Goal: Subscribe to service/newsletter

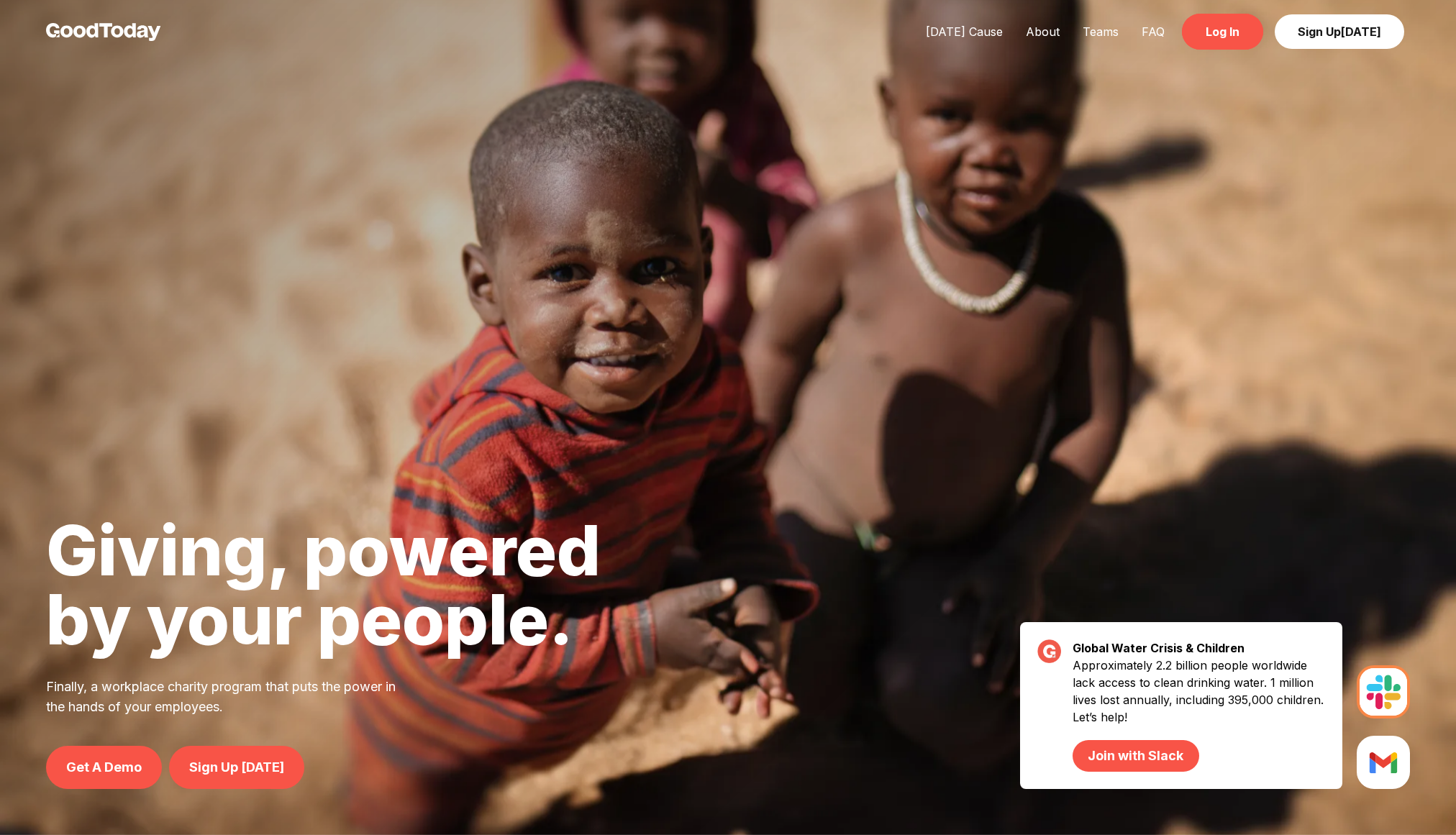
click at [1220, 45] on link "Log In" at bounding box center [1222, 32] width 81 height 36
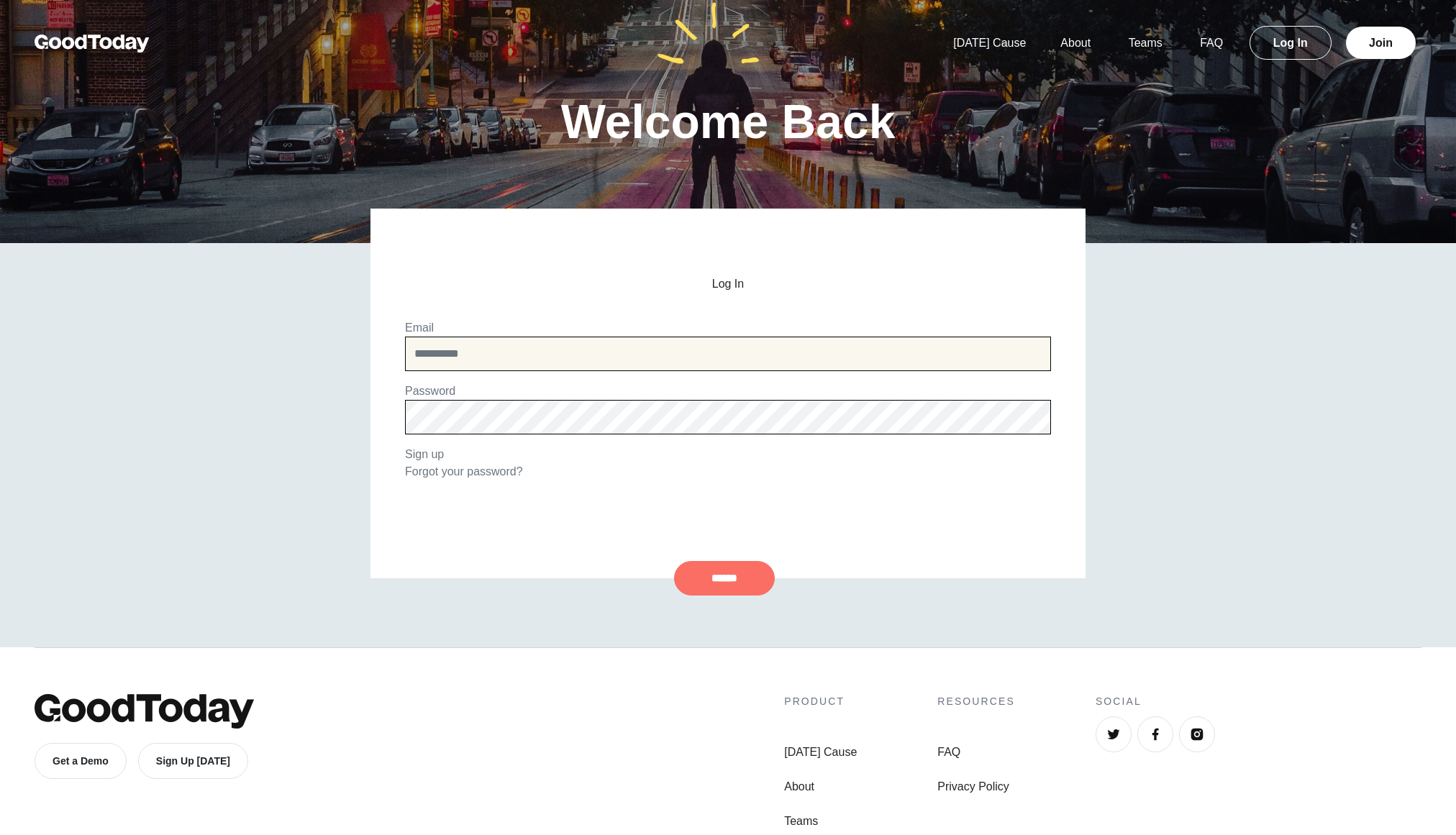
type input "**********"
click at [734, 573] on input "******" at bounding box center [725, 579] width 100 height 35
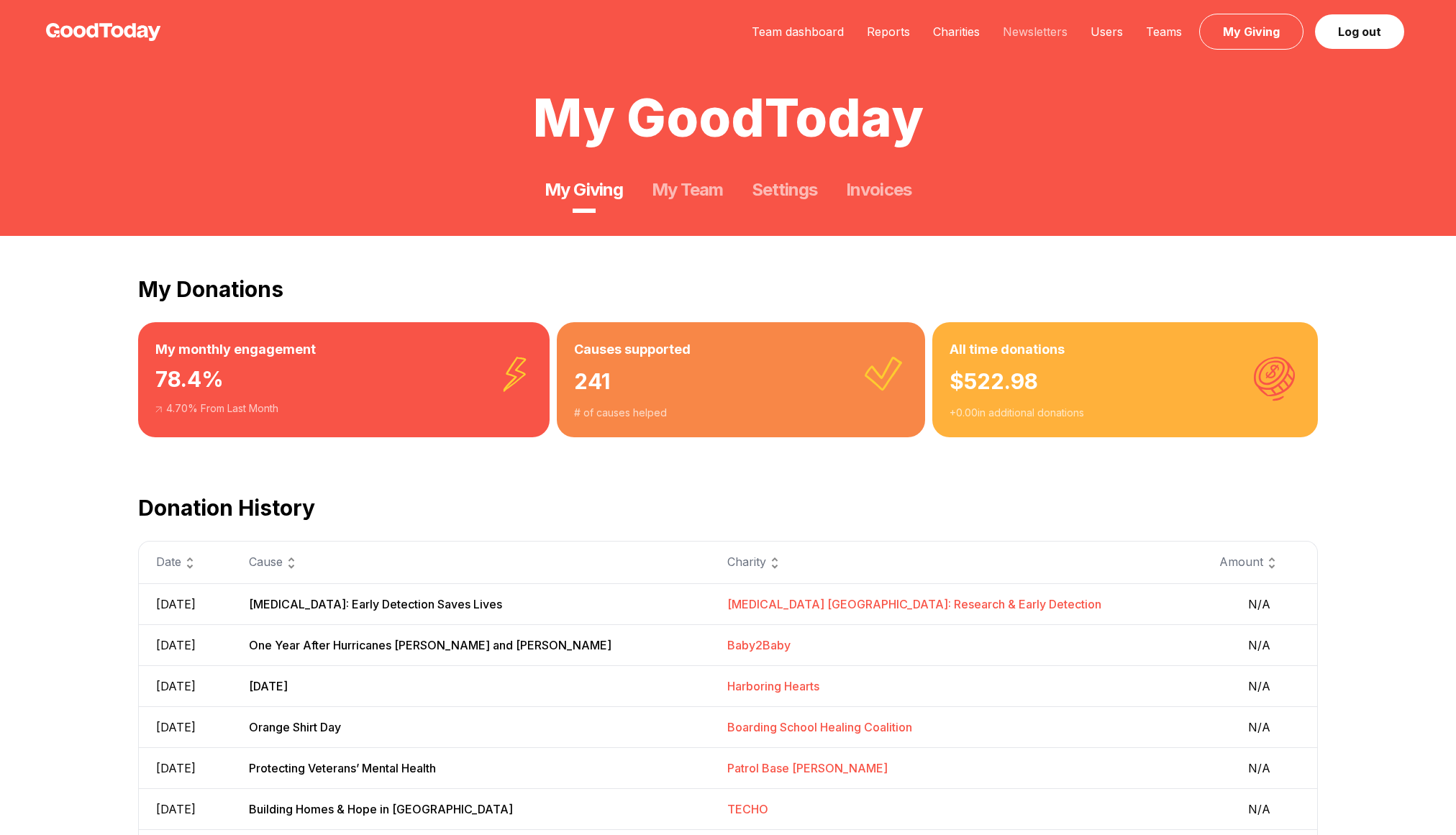
click at [1057, 28] on link "Newsletters" at bounding box center [1036, 32] width 88 height 15
